Goal: Task Accomplishment & Management: Use online tool/utility

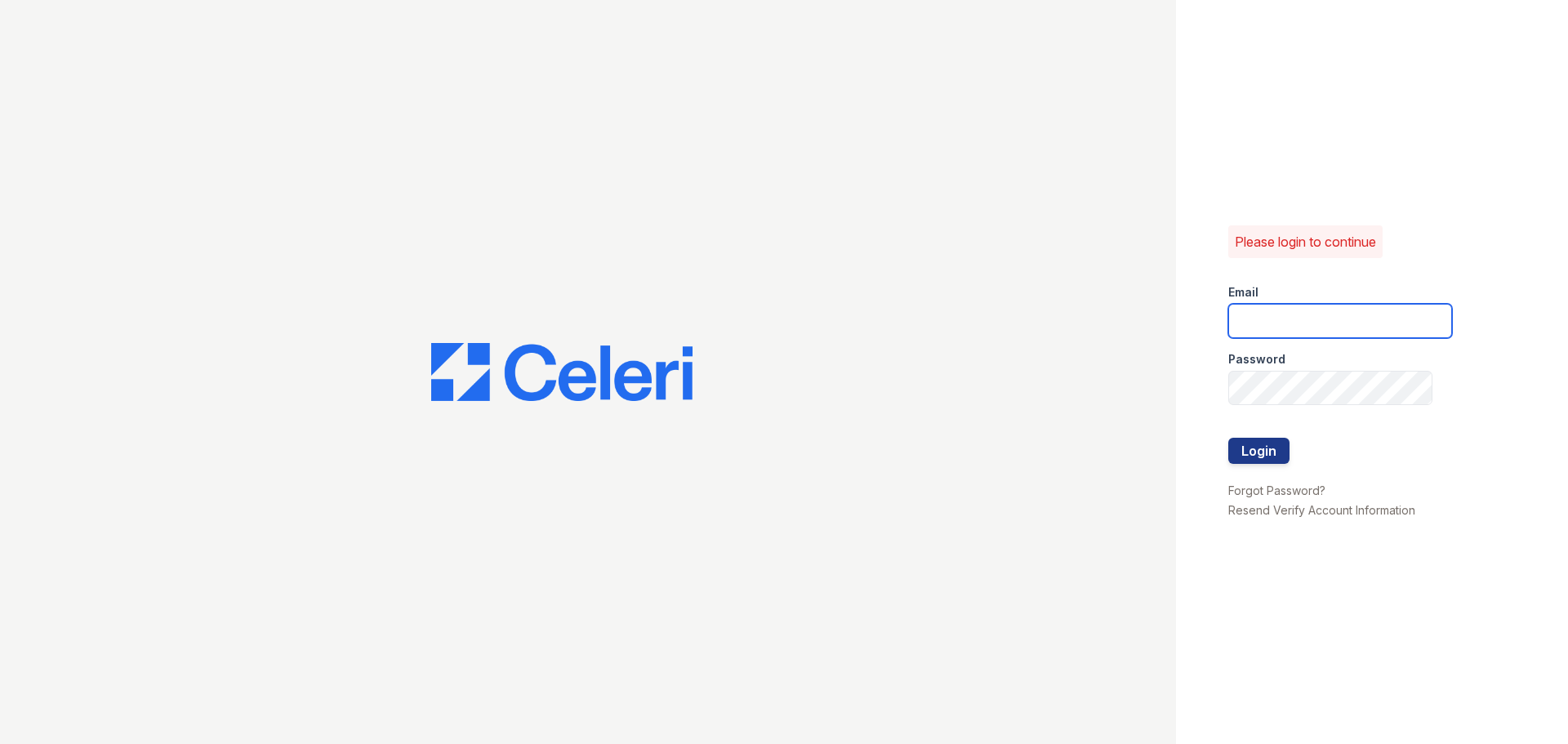
click at [1291, 313] on input "email" at bounding box center [1341, 320] width 224 height 34
click at [1259, 324] on input "email" at bounding box center [1341, 320] width 224 height 34
type input "[EMAIL_ADDRESS][DOMAIN_NAME]"
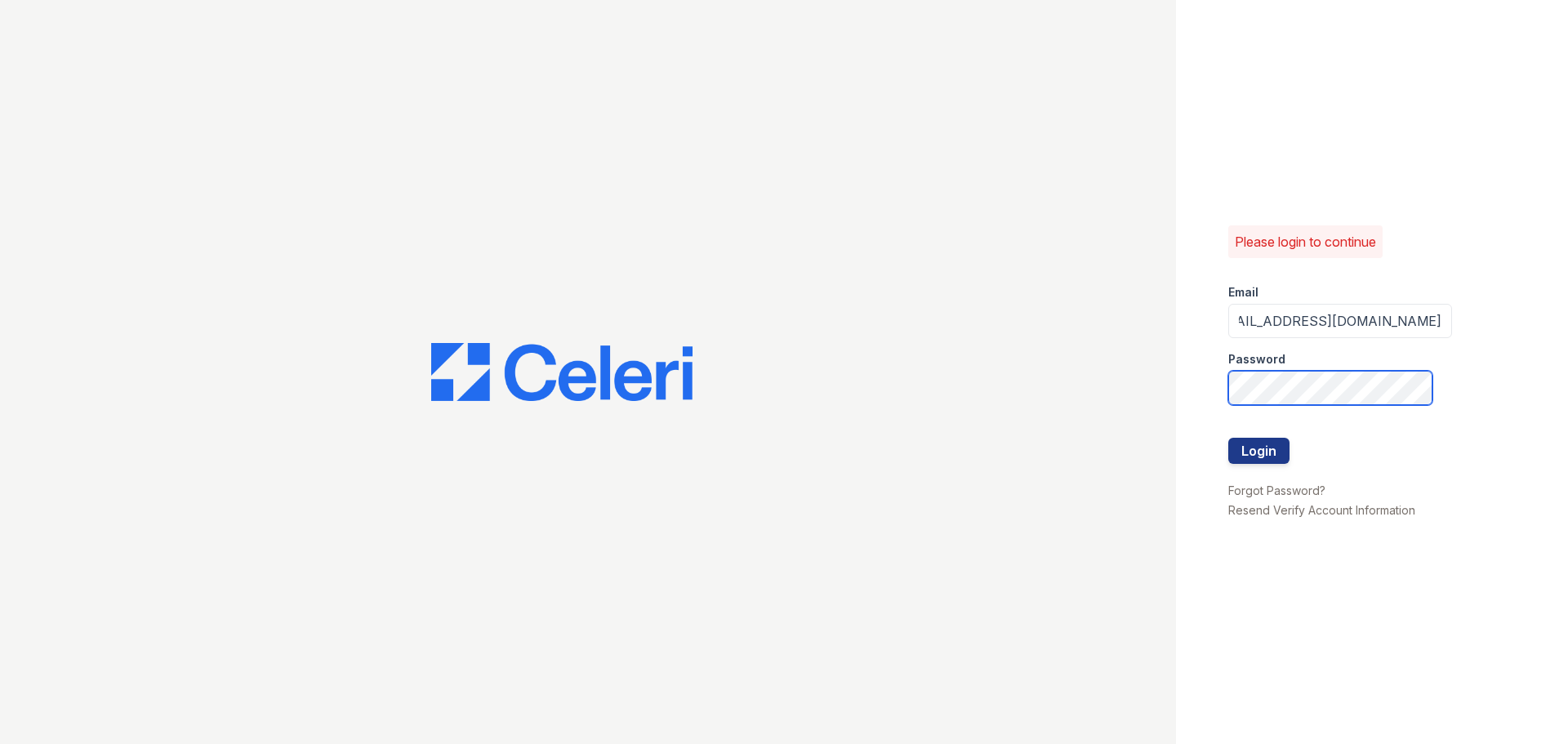
scroll to position [0, 0]
click at [1264, 455] on button "Login" at bounding box center [1259, 450] width 61 height 26
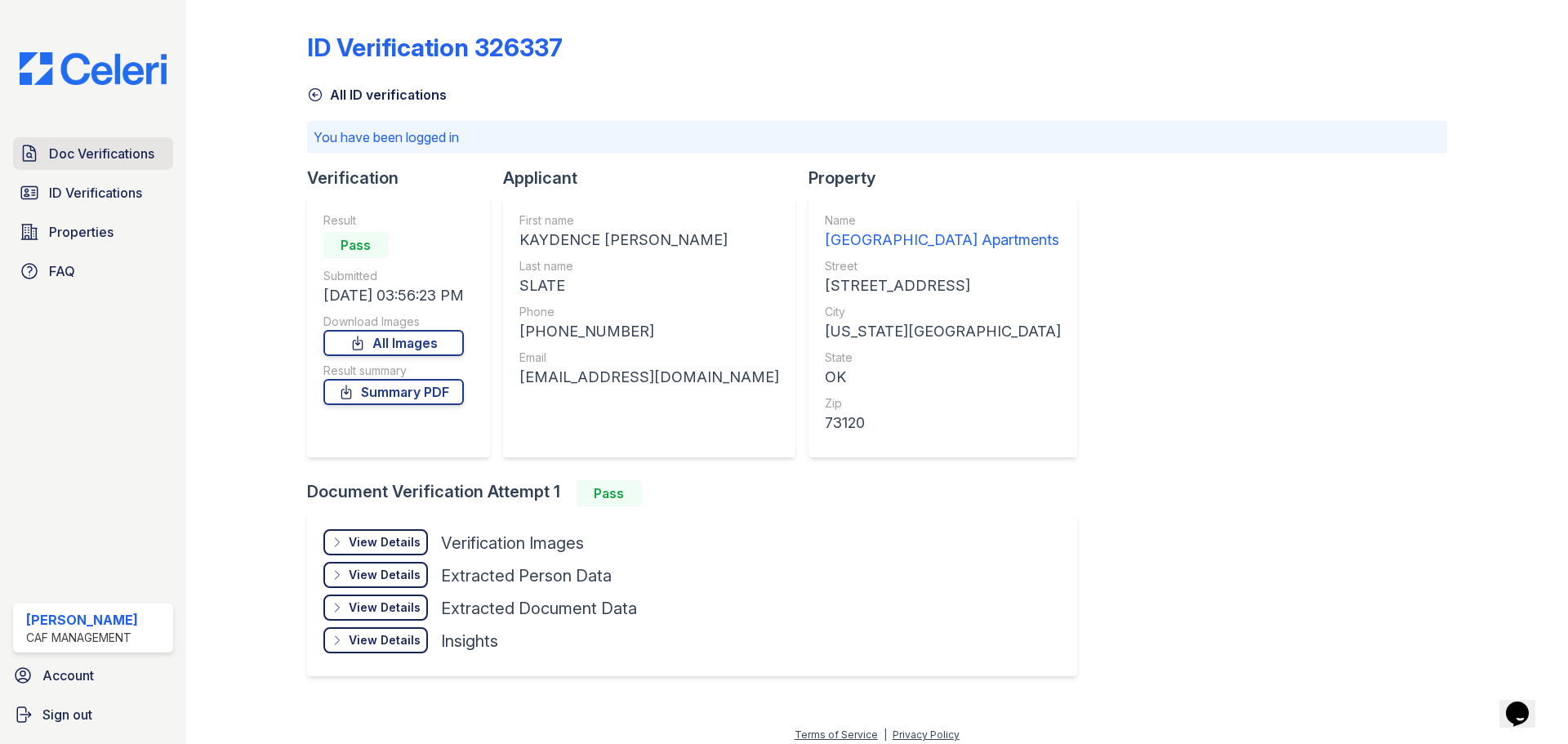
click at [130, 152] on span "Doc Verifications" at bounding box center [102, 154] width 105 height 19
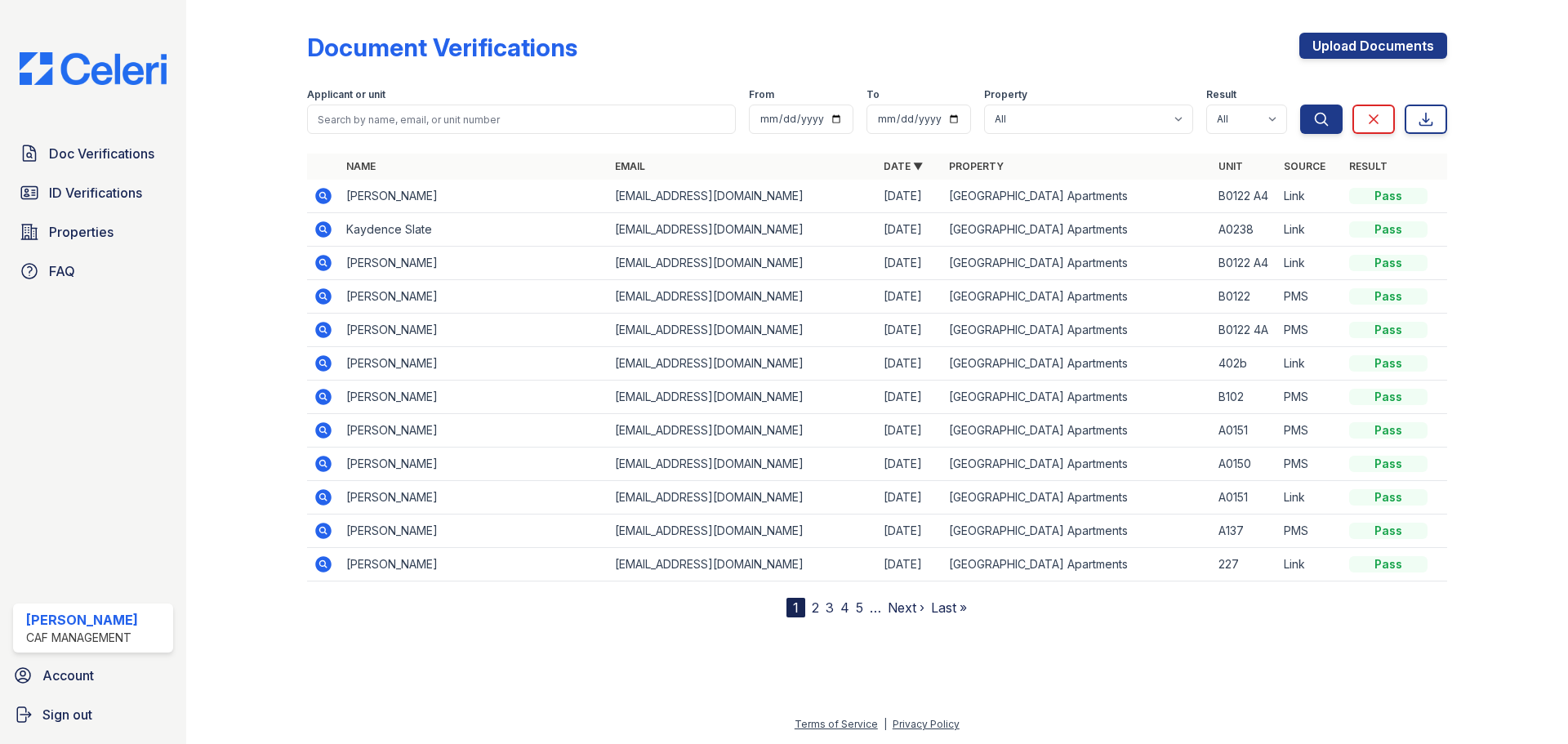
click at [323, 229] on icon at bounding box center [322, 228] width 4 height 4
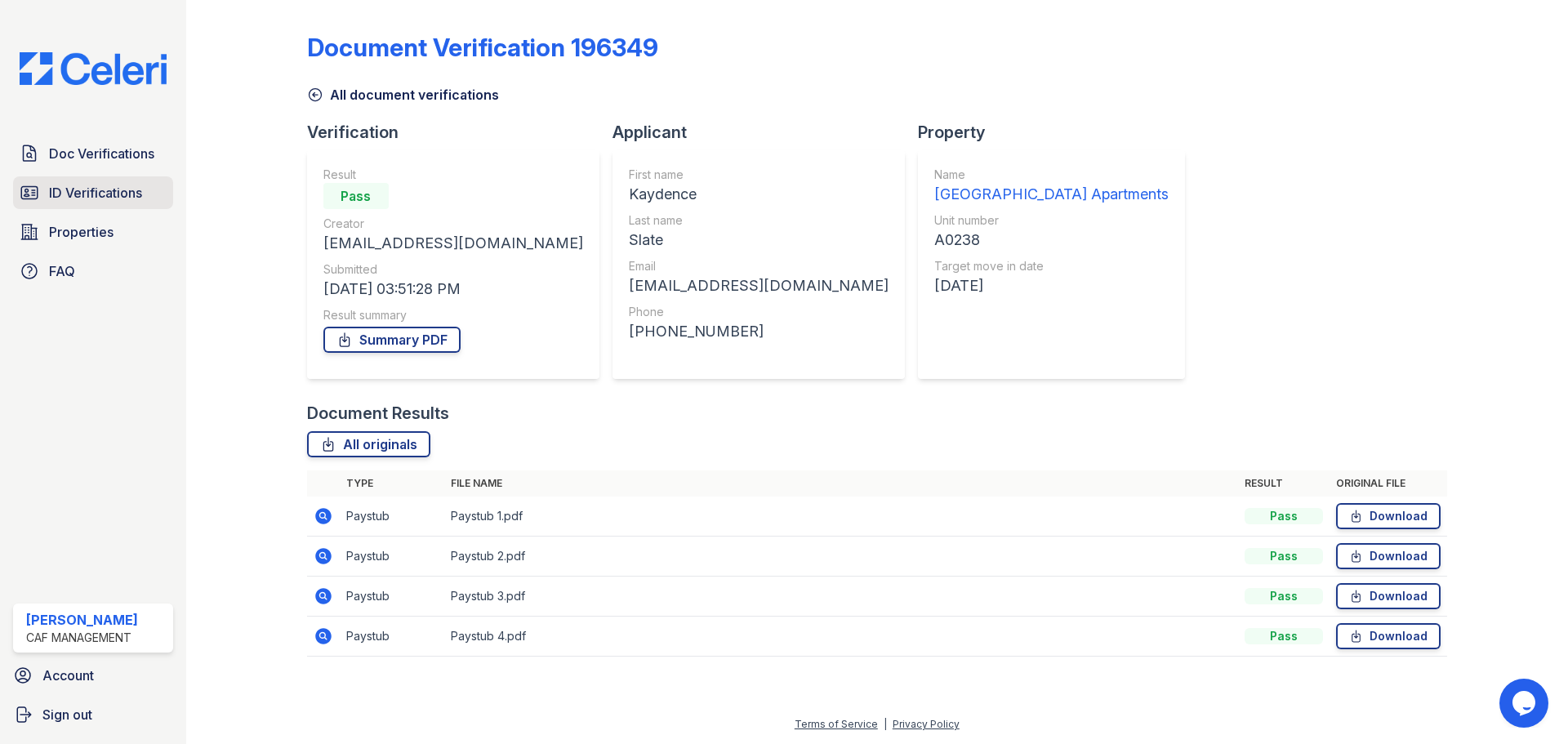
click at [101, 194] on span "ID Verifications" at bounding box center [96, 192] width 93 height 19
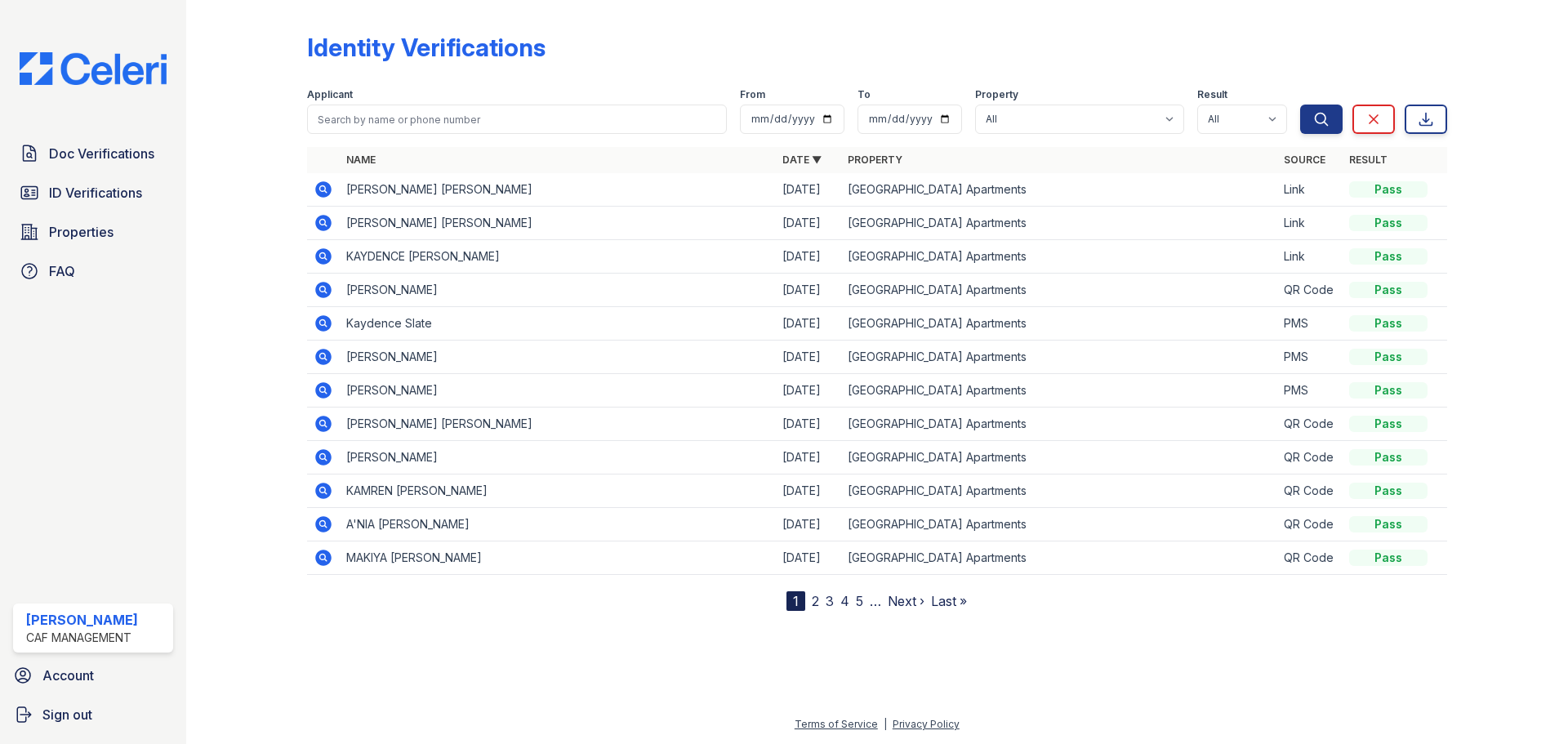
click at [325, 323] on icon at bounding box center [323, 323] width 19 height 19
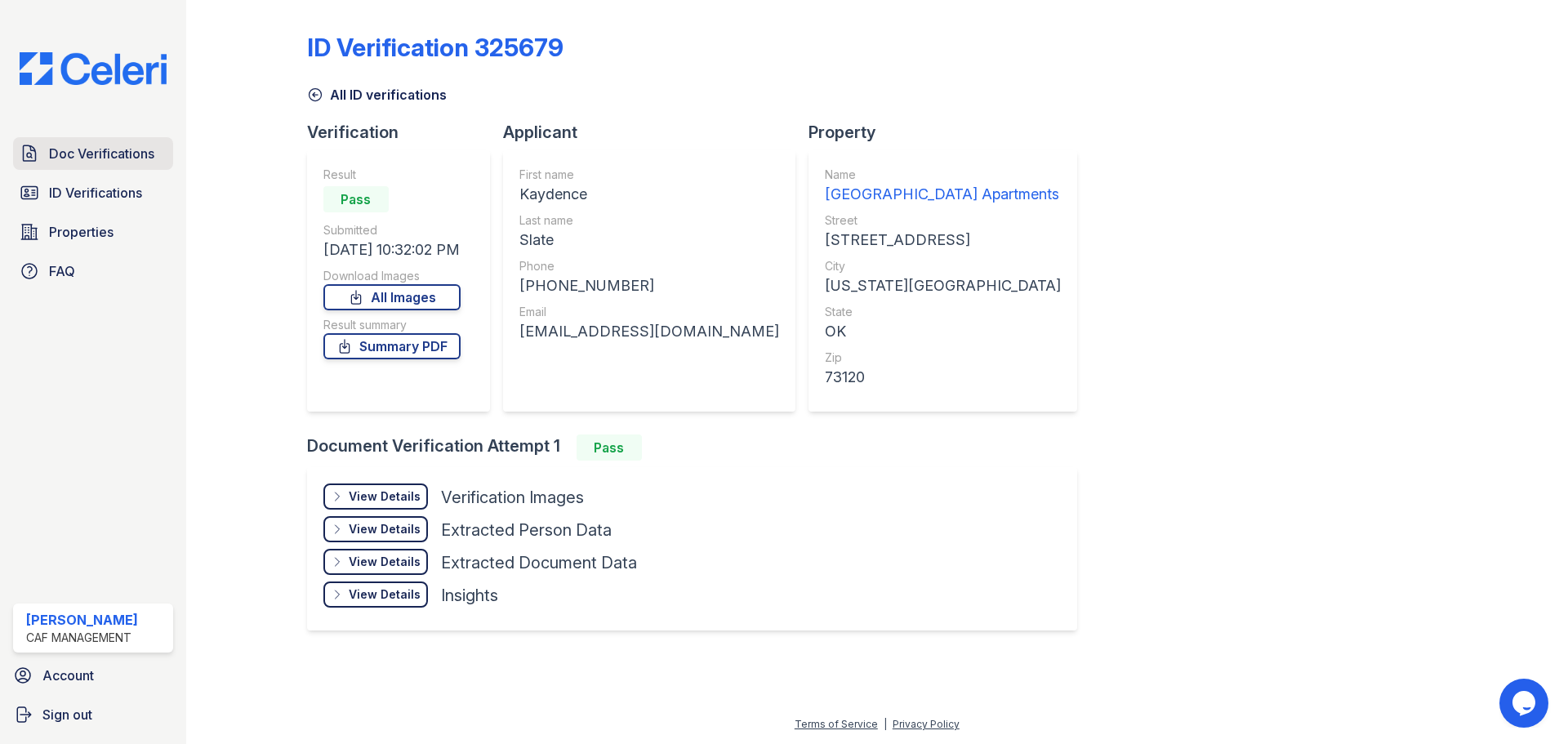
click at [117, 148] on span "Doc Verifications" at bounding box center [102, 154] width 105 height 19
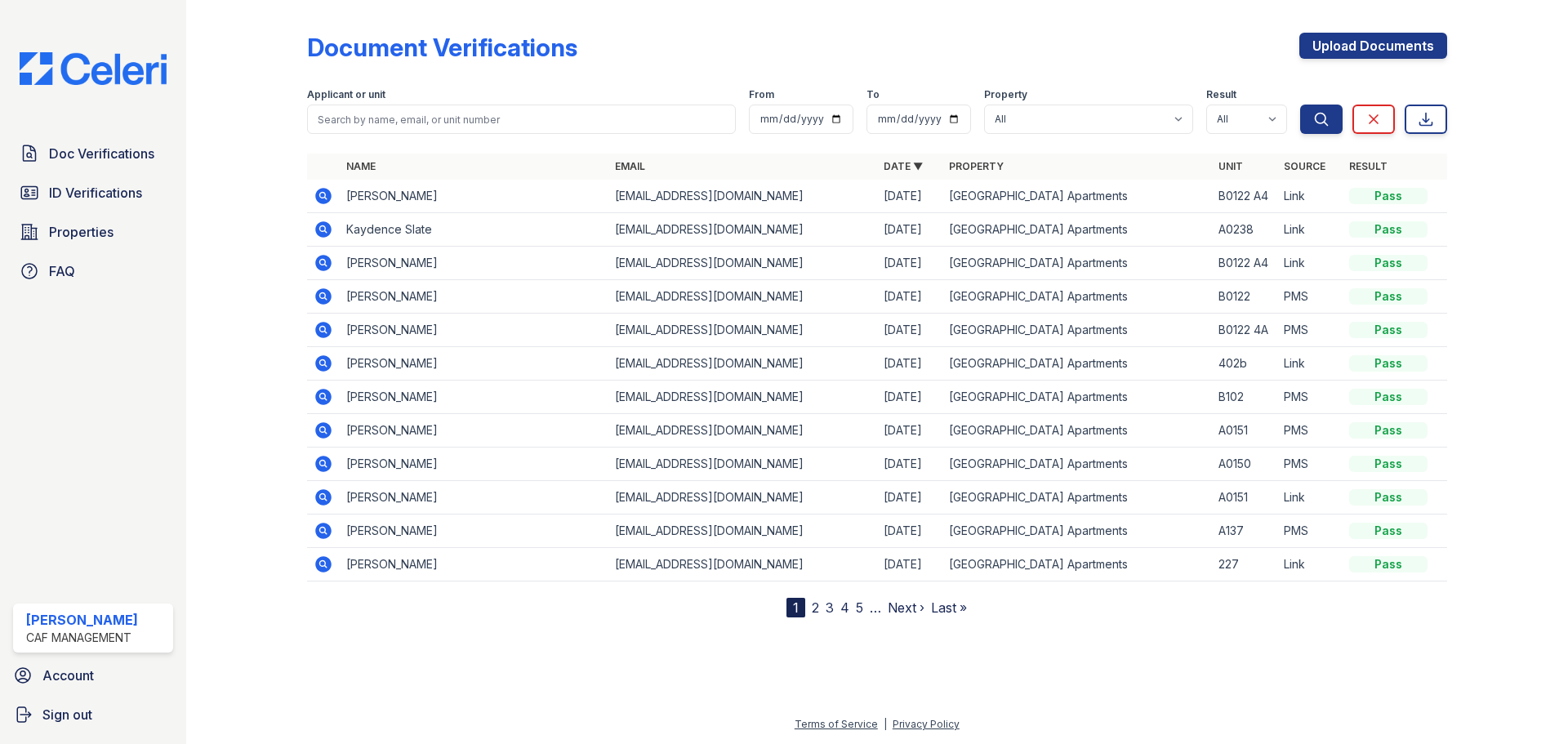
click at [321, 234] on icon at bounding box center [323, 229] width 16 height 16
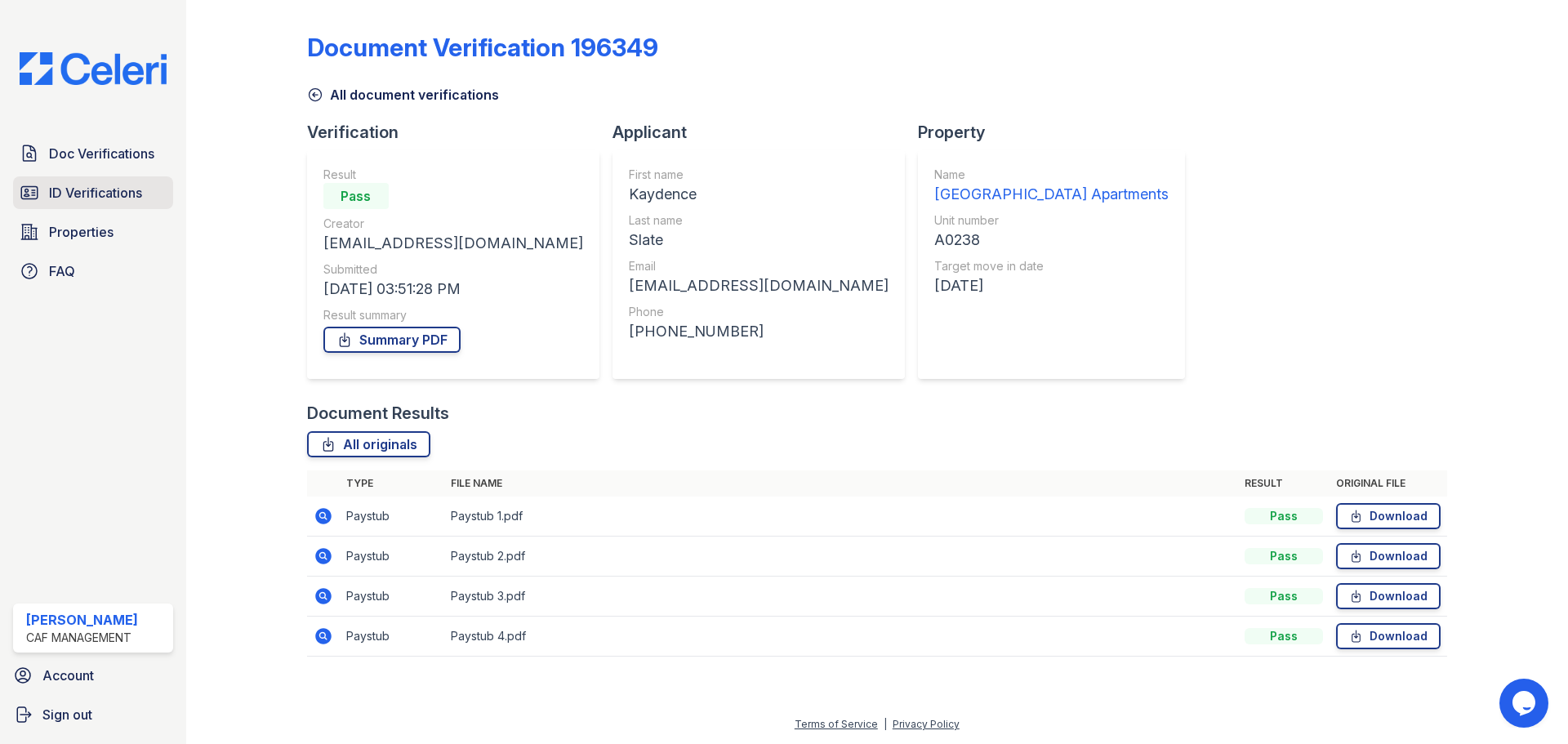
click at [84, 184] on span "ID Verifications" at bounding box center [96, 192] width 93 height 19
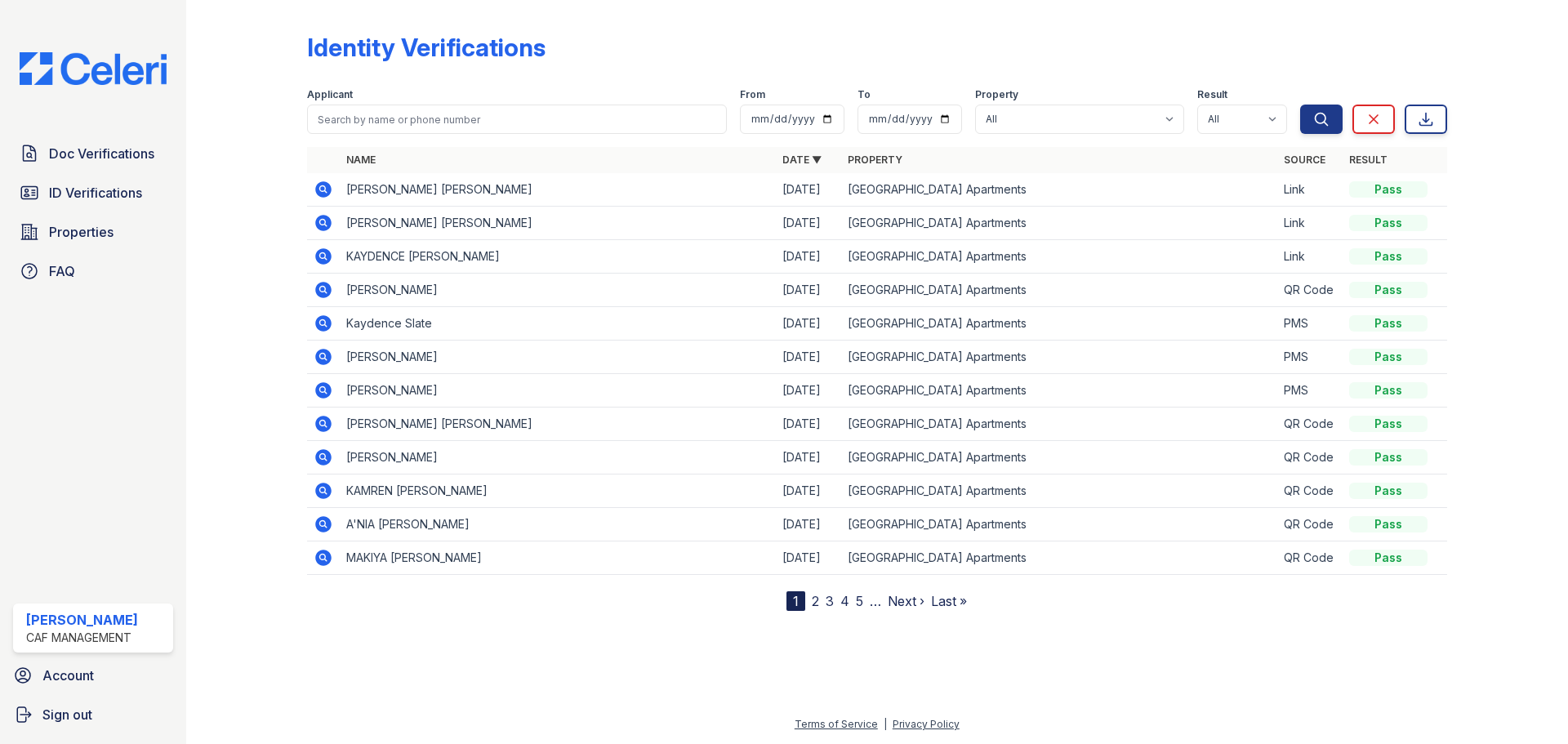
click at [323, 255] on icon at bounding box center [322, 255] width 4 height 4
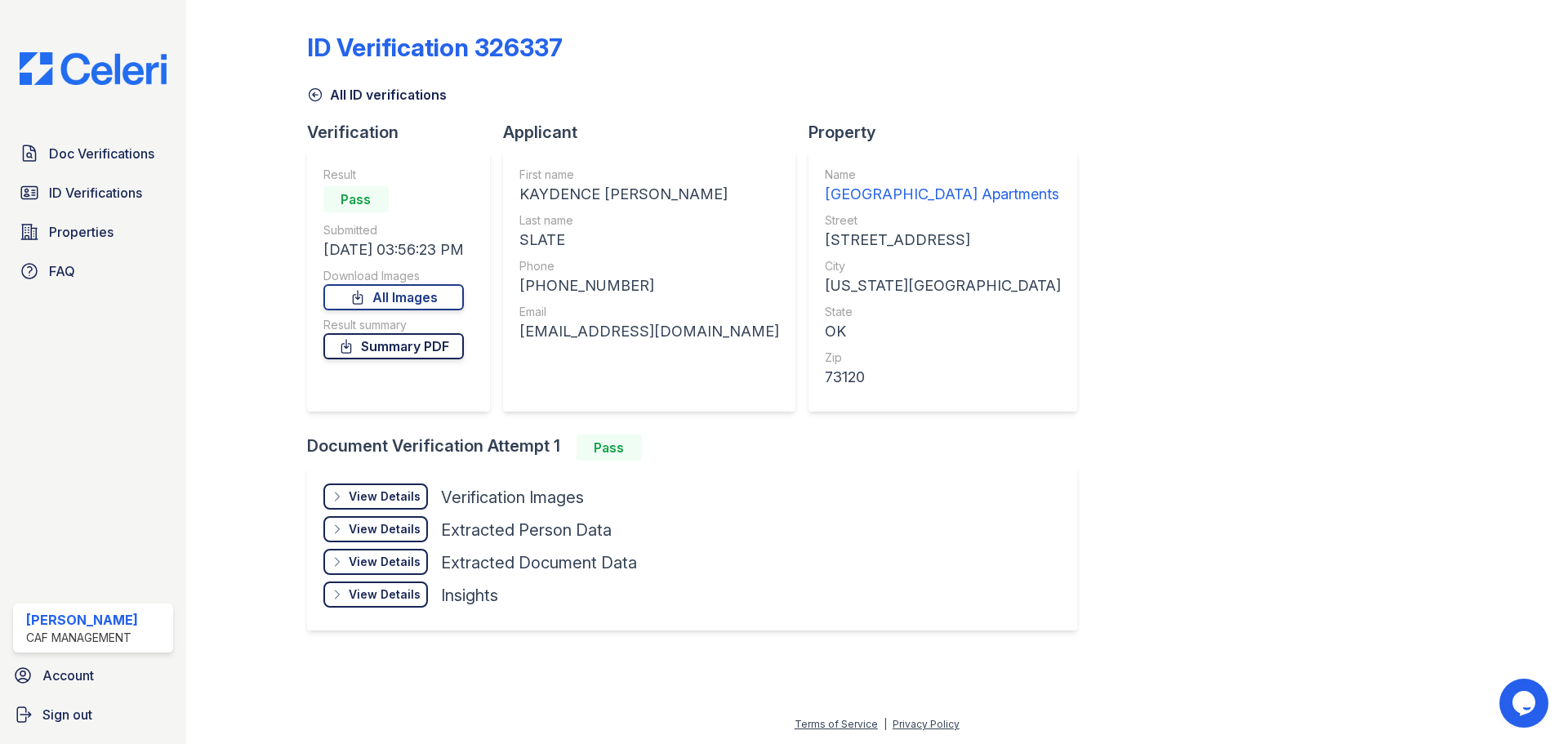
click at [419, 350] on link "Summary PDF" at bounding box center [393, 346] width 140 height 26
click at [424, 301] on link "All Images" at bounding box center [393, 297] width 140 height 26
